Goal: Task Accomplishment & Management: Use online tool/utility

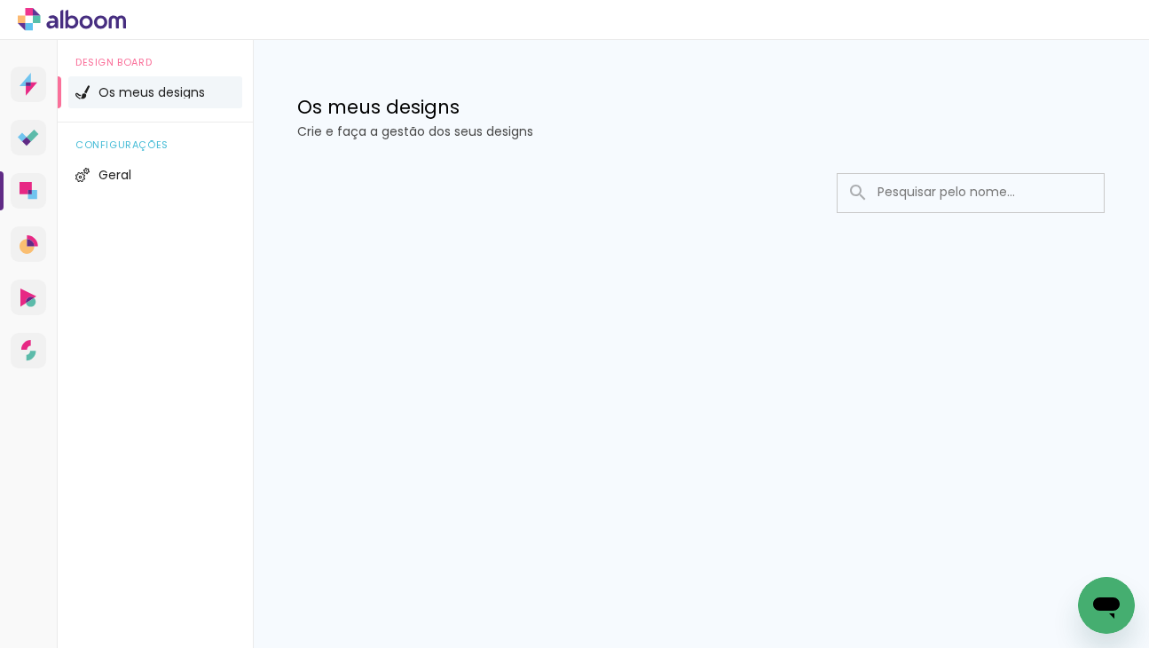
click at [731, 242] on div at bounding box center [701, 246] width 896 height 182
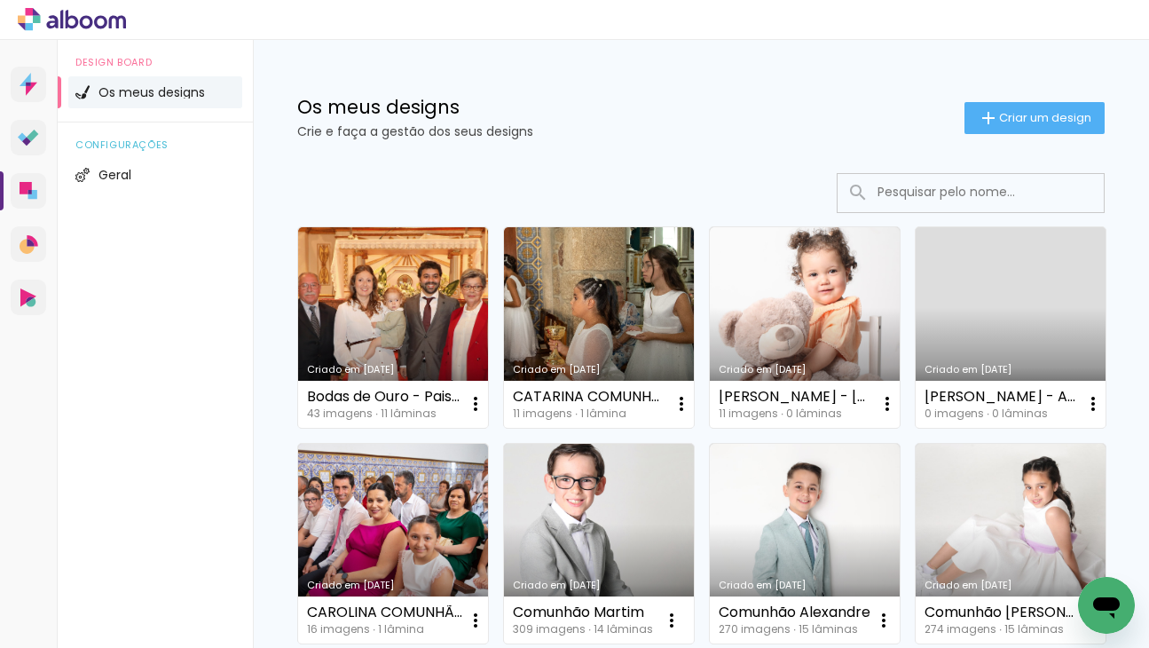
drag, startPoint x: 1017, startPoint y: 166, endPoint x: 1005, endPoint y: 179, distance: 17.6
click at [1005, 179] on input at bounding box center [994, 192] width 253 height 36
click at [1003, 126] on paper-button "Criar um design" at bounding box center [1034, 118] width 140 height 32
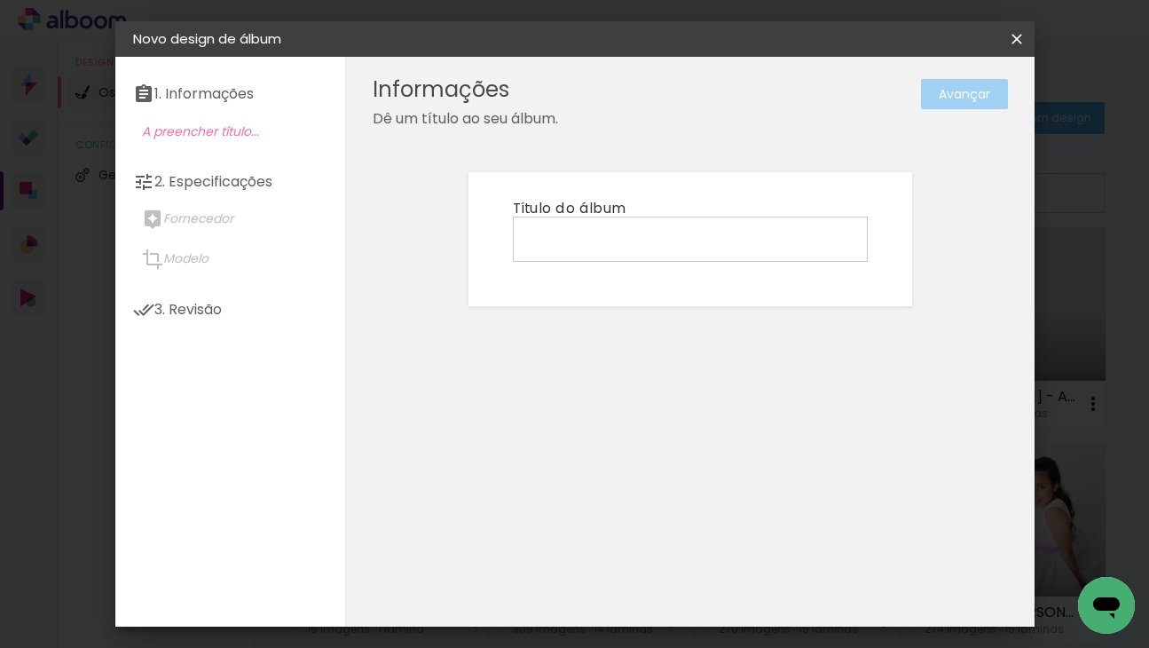
click at [599, 240] on input at bounding box center [690, 238] width 342 height 28
type input "L"
type input "Batizado Lourenço (Cláudia)"
type paper-input "Batizado Lourenço (Cláudia)"
click at [0, 0] on slot "Avançar" at bounding box center [0, 0] width 0 height 0
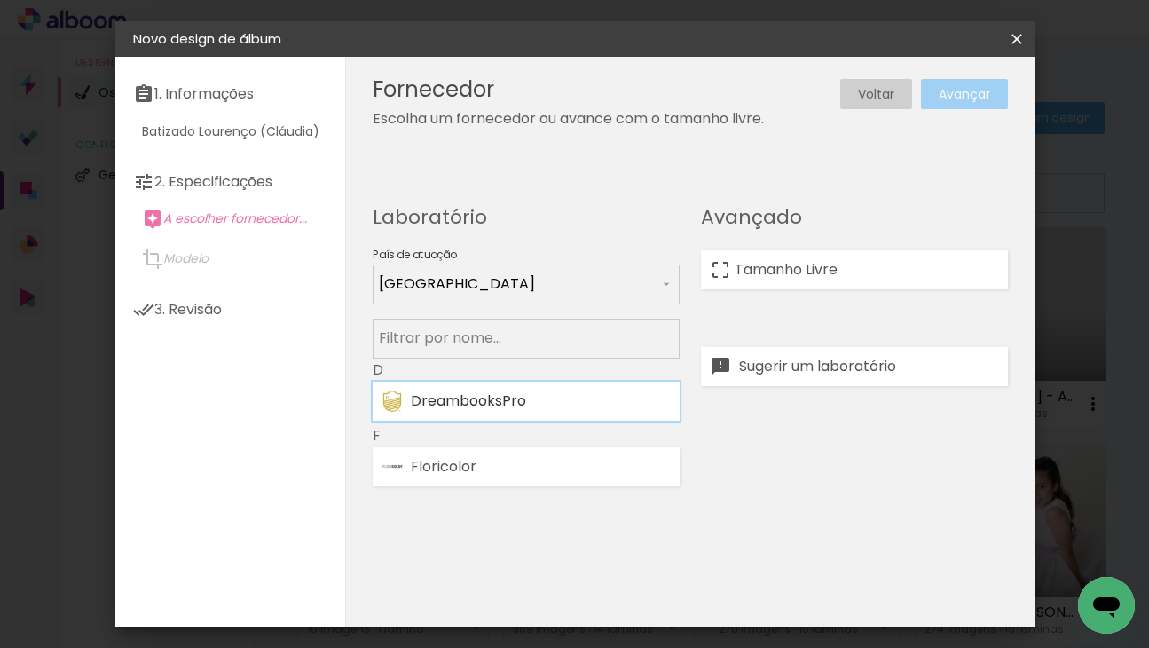
click at [640, 383] on paper-item "DreambooksPro" at bounding box center [526, 400] width 307 height 39
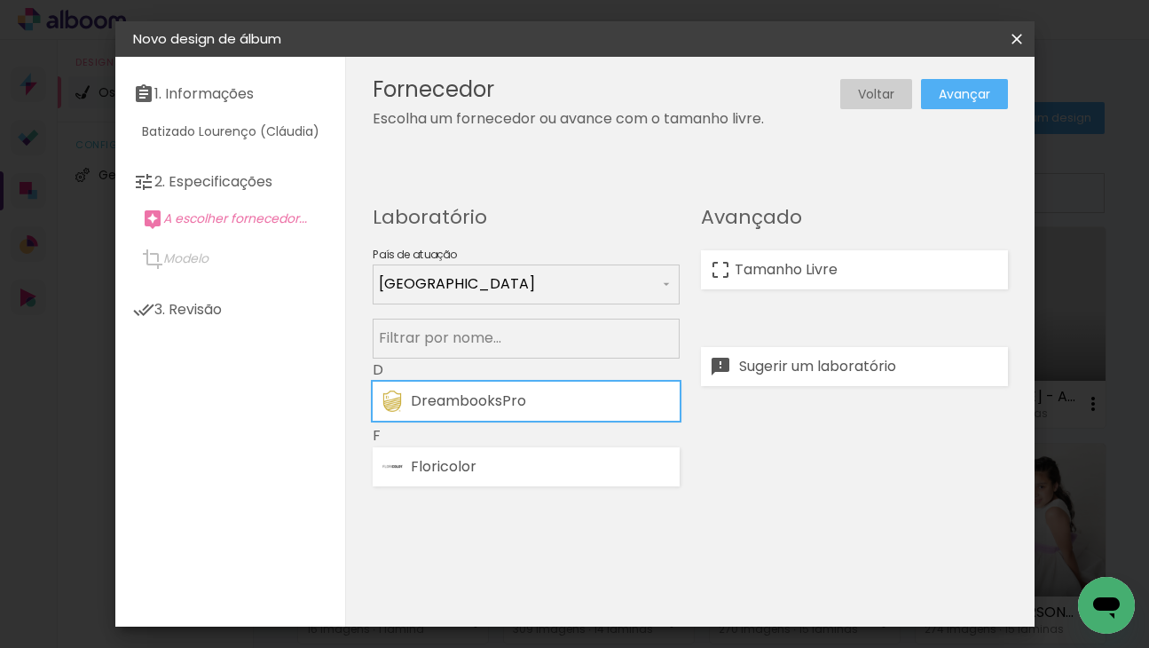
click at [0, 0] on slot "Avançar" at bounding box center [0, 0] width 0 height 0
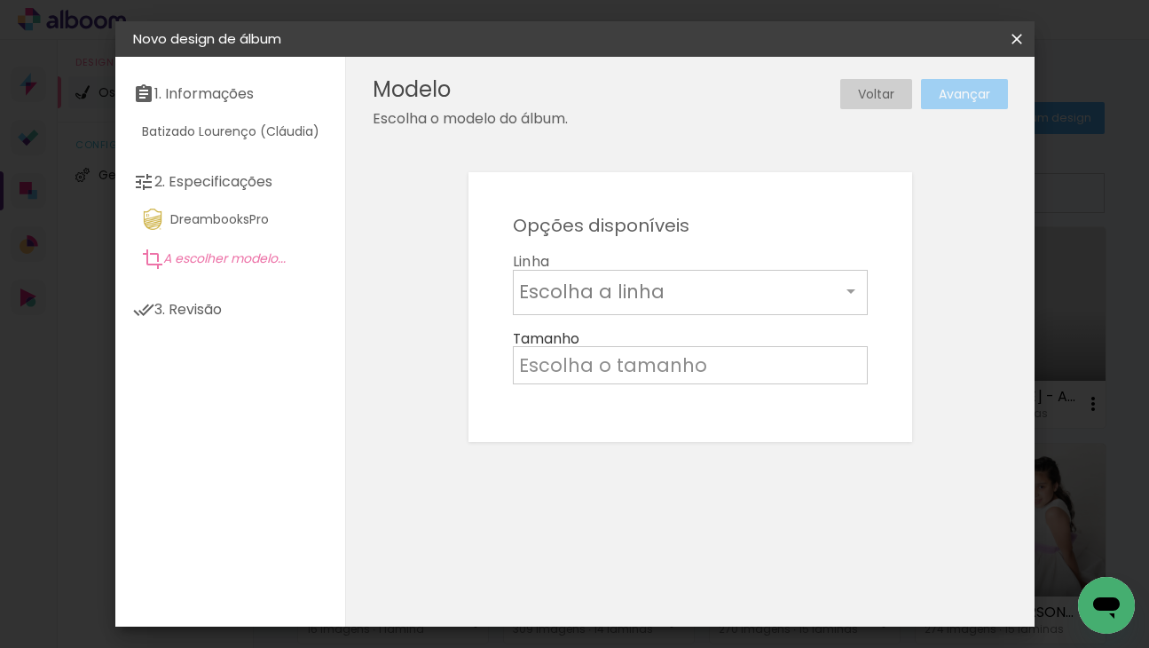
click at [838, 278] on input "text" at bounding box center [679, 292] width 321 height 28
click at [825, 281] on paper-item "Álbum" at bounding box center [690, 294] width 355 height 35
type input "Álbum"
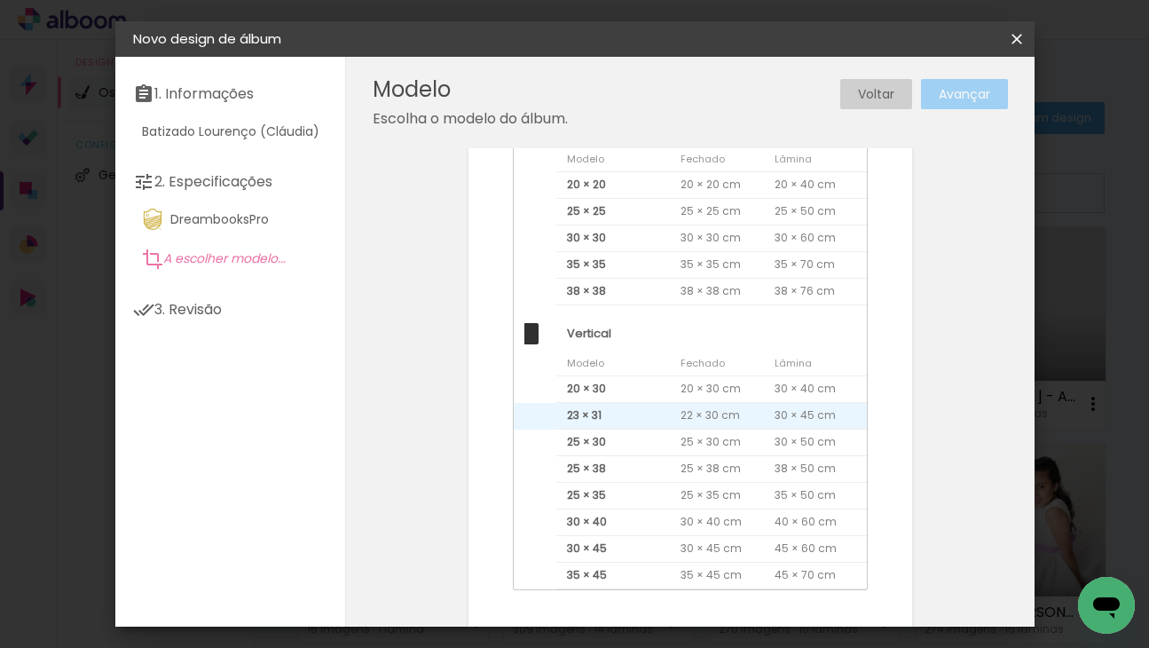
scroll to position [495, 0]
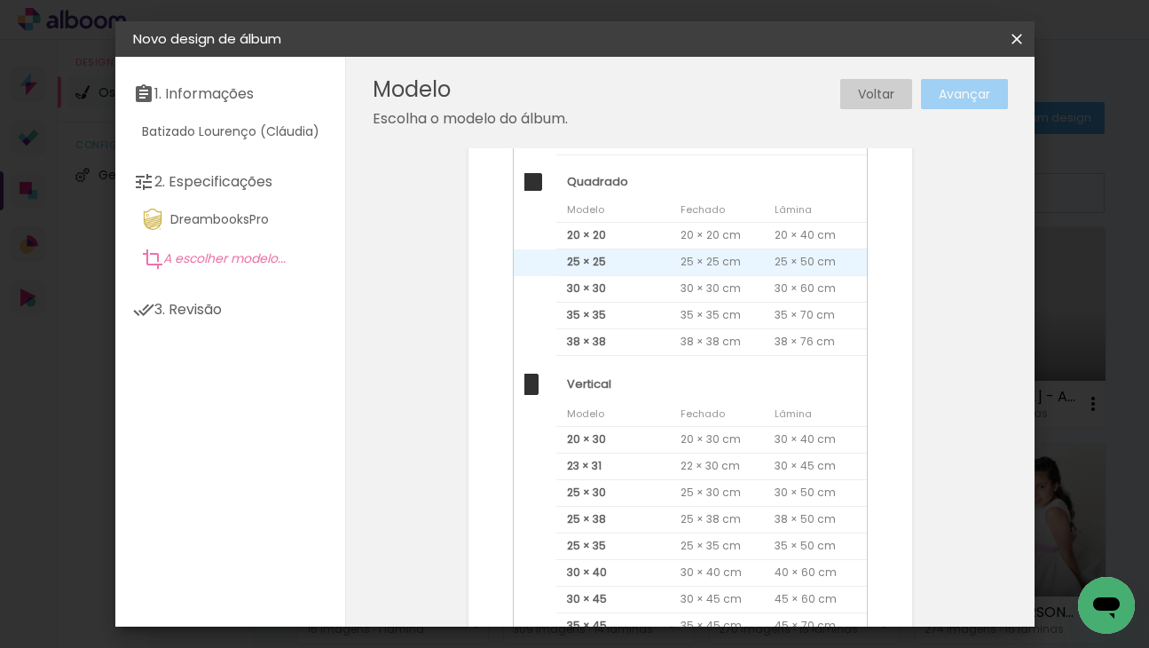
click at [628, 265] on span "25 × 25" at bounding box center [613, 262] width 114 height 27
click at [978, 83] on paper-button "Avançar" at bounding box center [964, 94] width 87 height 30
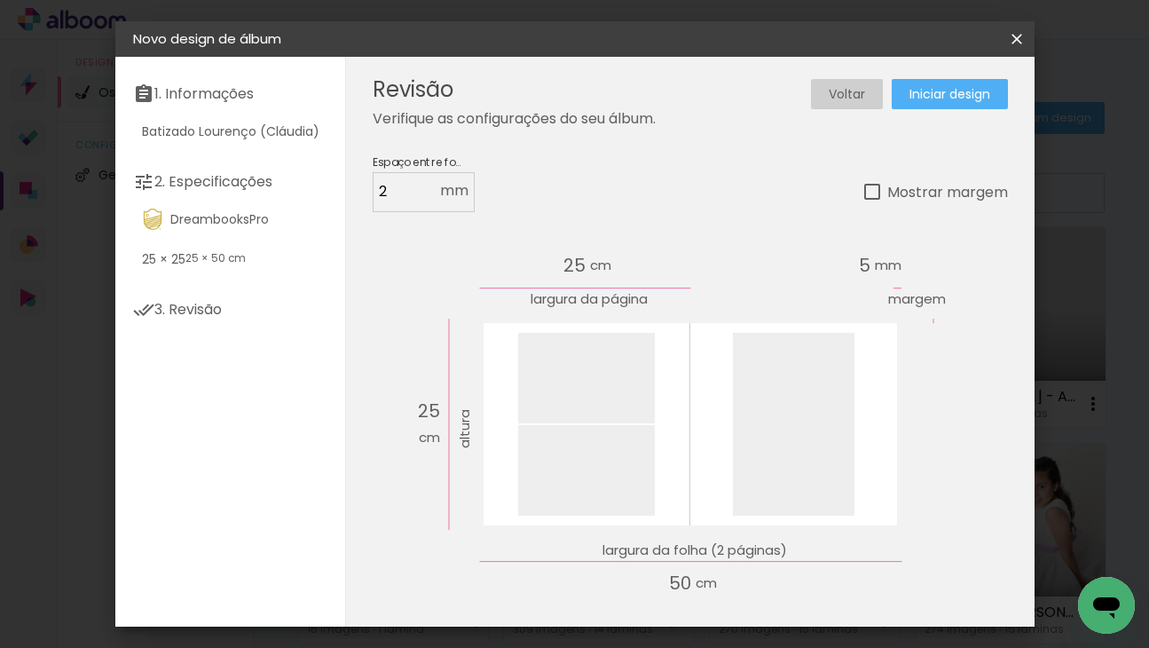
click at [982, 91] on span "Iniciar design" at bounding box center [949, 94] width 81 height 12
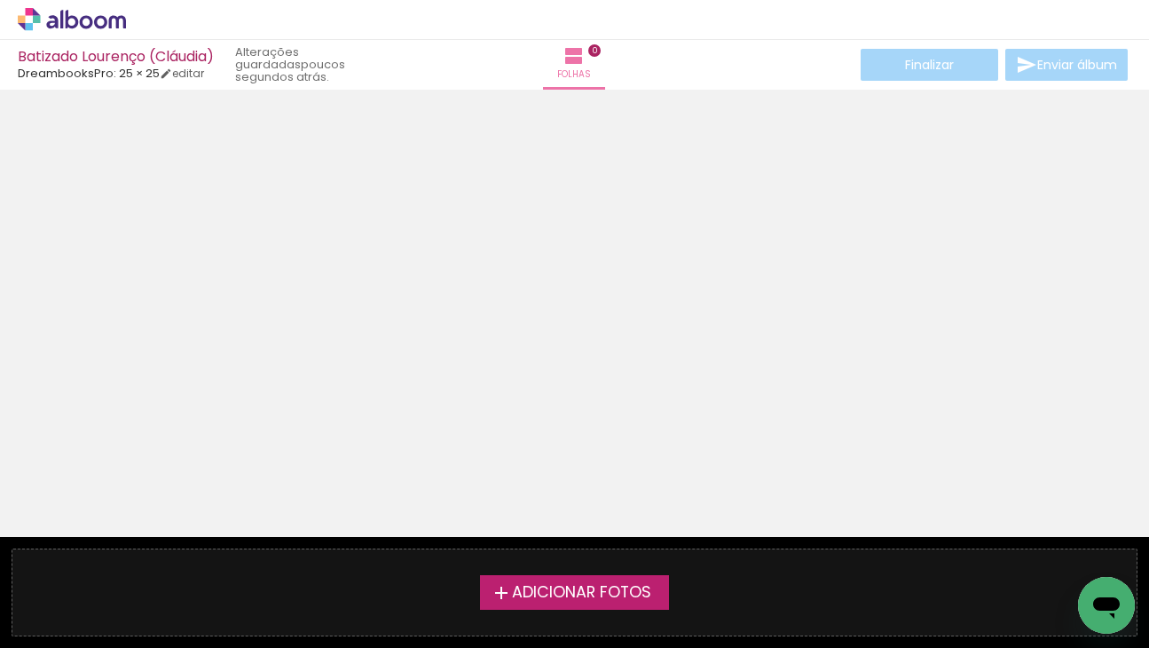
click at [97, 7] on div "› Editor de álbum" at bounding box center [574, 20] width 1149 height 40
click at [97, 12] on icon at bounding box center [72, 19] width 108 height 23
